Goal: Share content

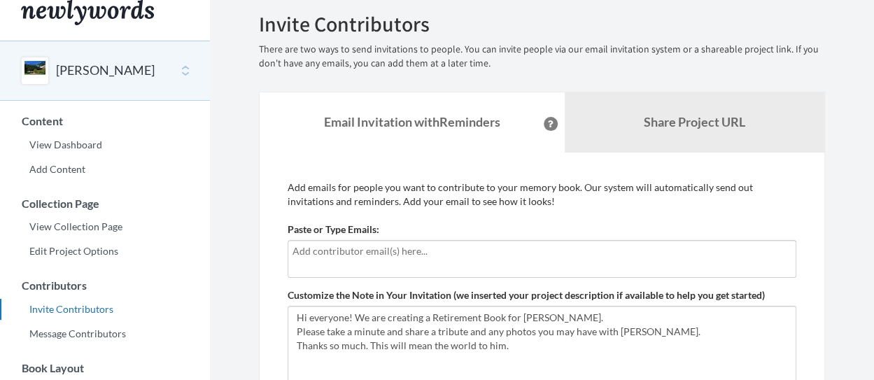
scroll to position [14, 0]
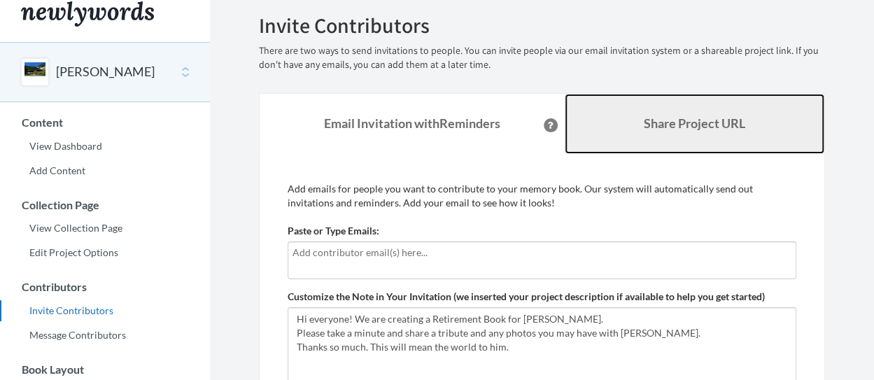
click at [669, 121] on b "Share Project URL" at bounding box center [695, 123] width 102 height 15
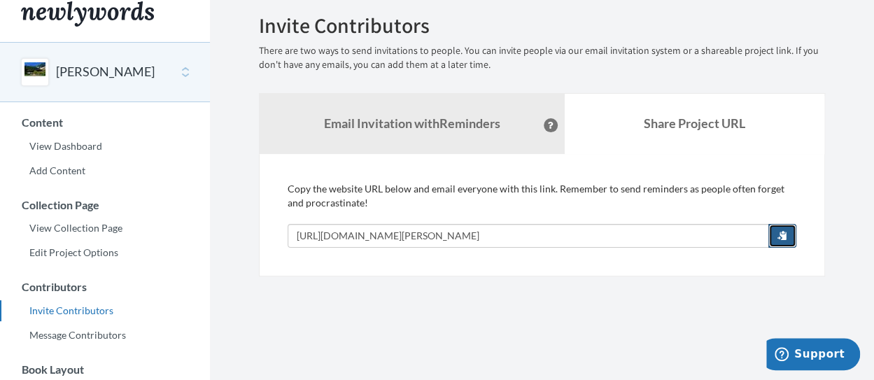
click at [787, 239] on span "button" at bounding box center [783, 235] width 10 height 10
click at [183, 76] on div "[PERSON_NAME]" at bounding box center [105, 72] width 210 height 60
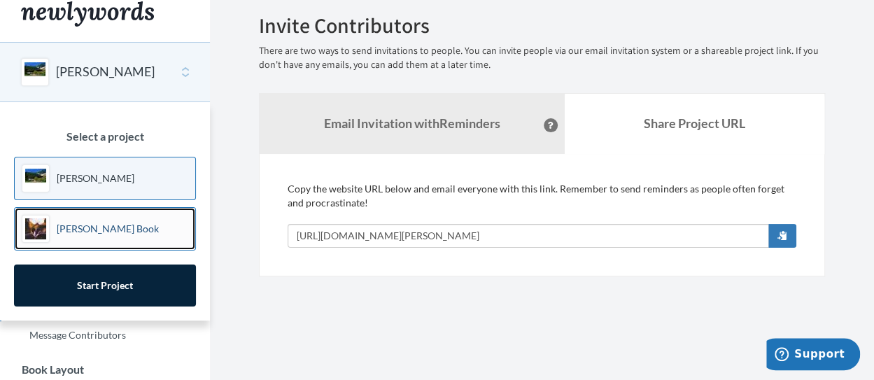
click at [74, 233] on p "[PERSON_NAME] Book" at bounding box center [108, 229] width 102 height 14
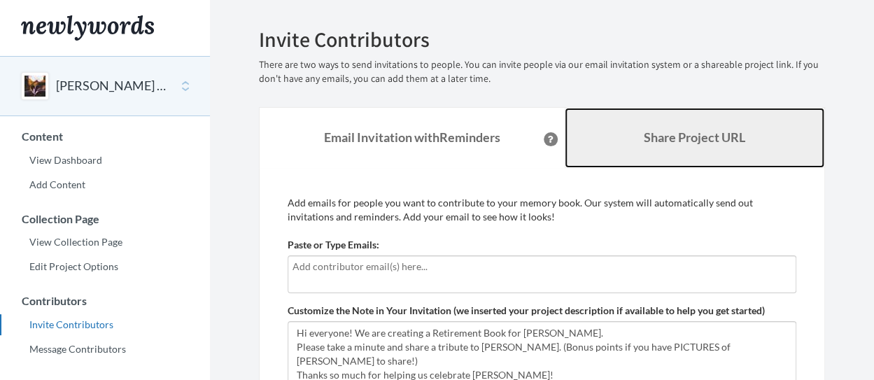
click at [722, 140] on b "Share Project URL" at bounding box center [695, 137] width 102 height 15
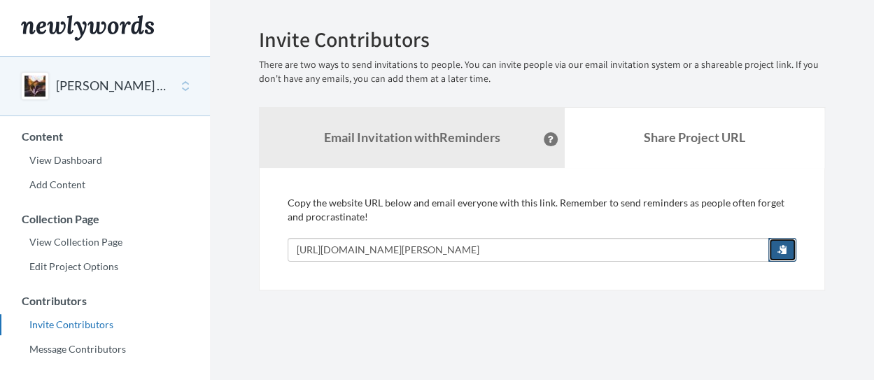
click at [784, 251] on span "button" at bounding box center [783, 249] width 10 height 10
